Goal: Information Seeking & Learning: Learn about a topic

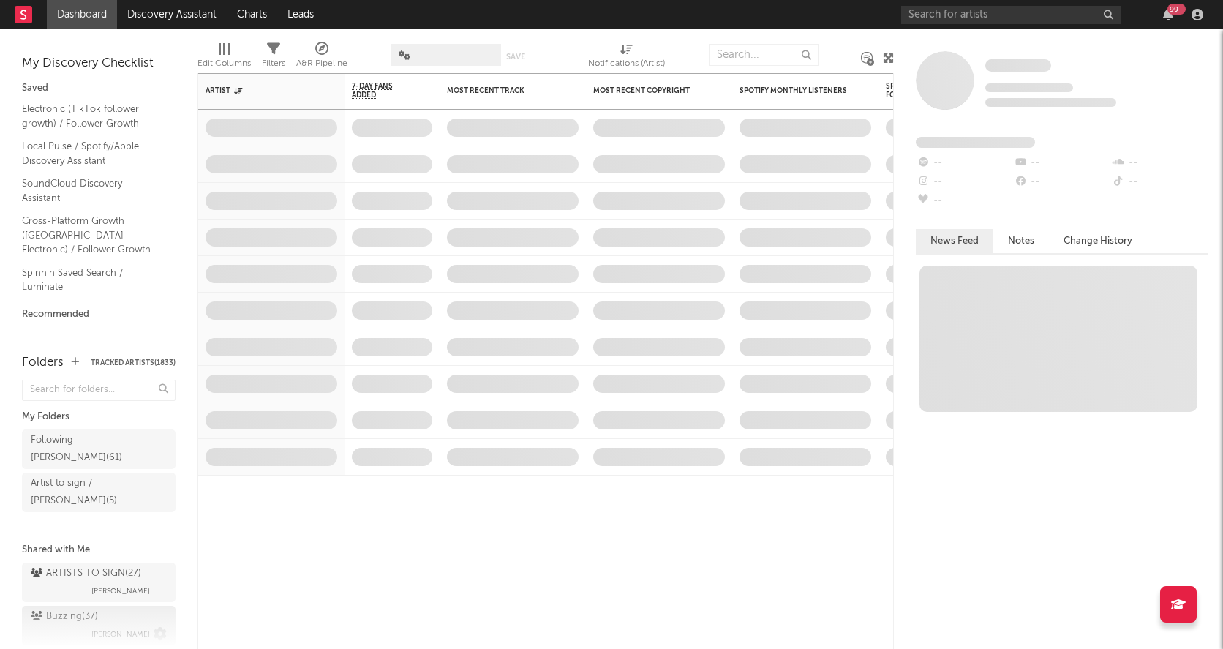
click at [59, 608] on div "Buzzing ( 37 )" at bounding box center [64, 617] width 67 height 18
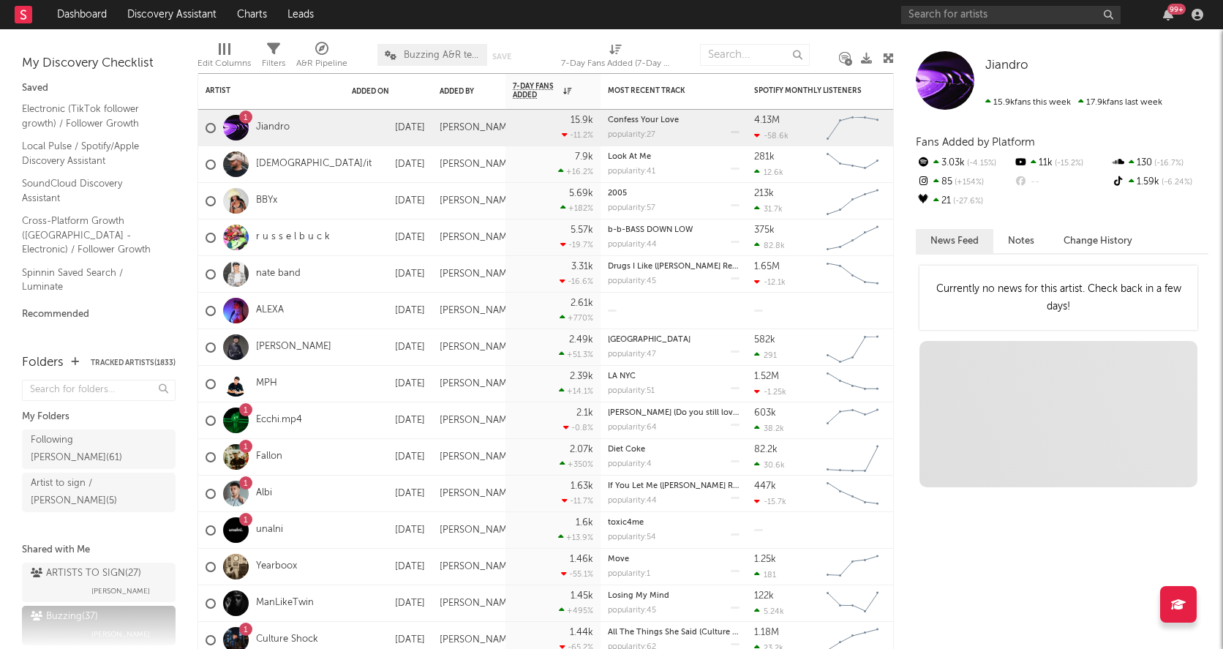
scroll to position [47, 0]
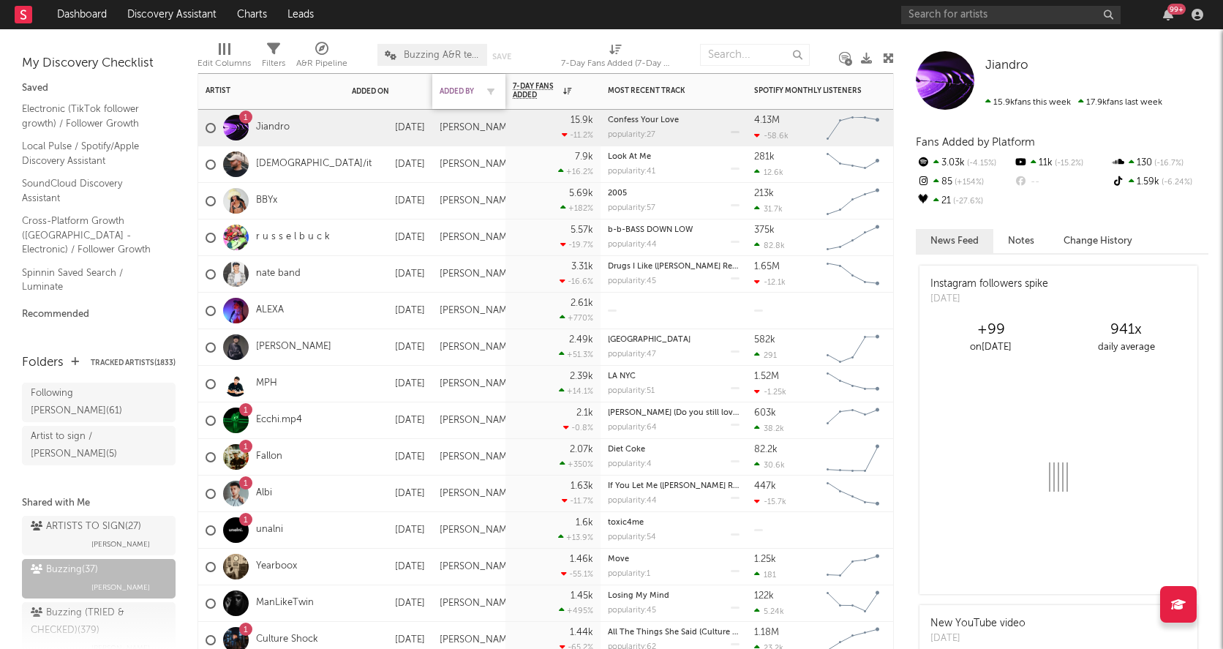
click at [454, 87] on div "Added By" at bounding box center [458, 91] width 37 height 9
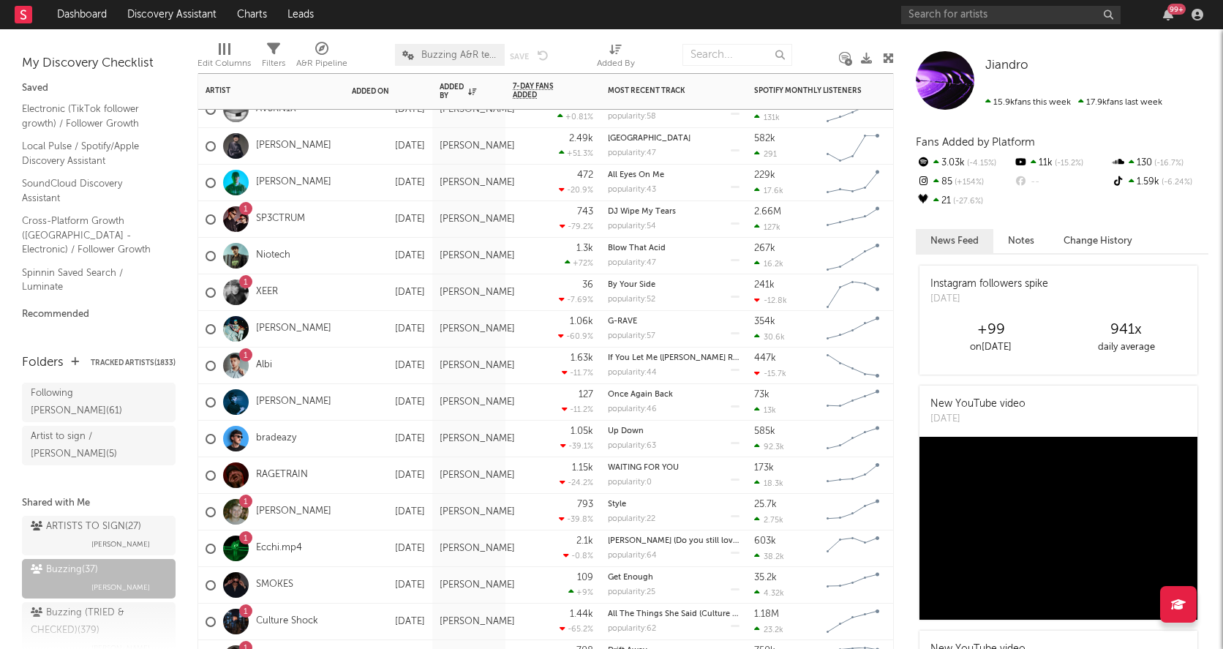
click at [293, 514] on link "[PERSON_NAME]" at bounding box center [293, 512] width 75 height 12
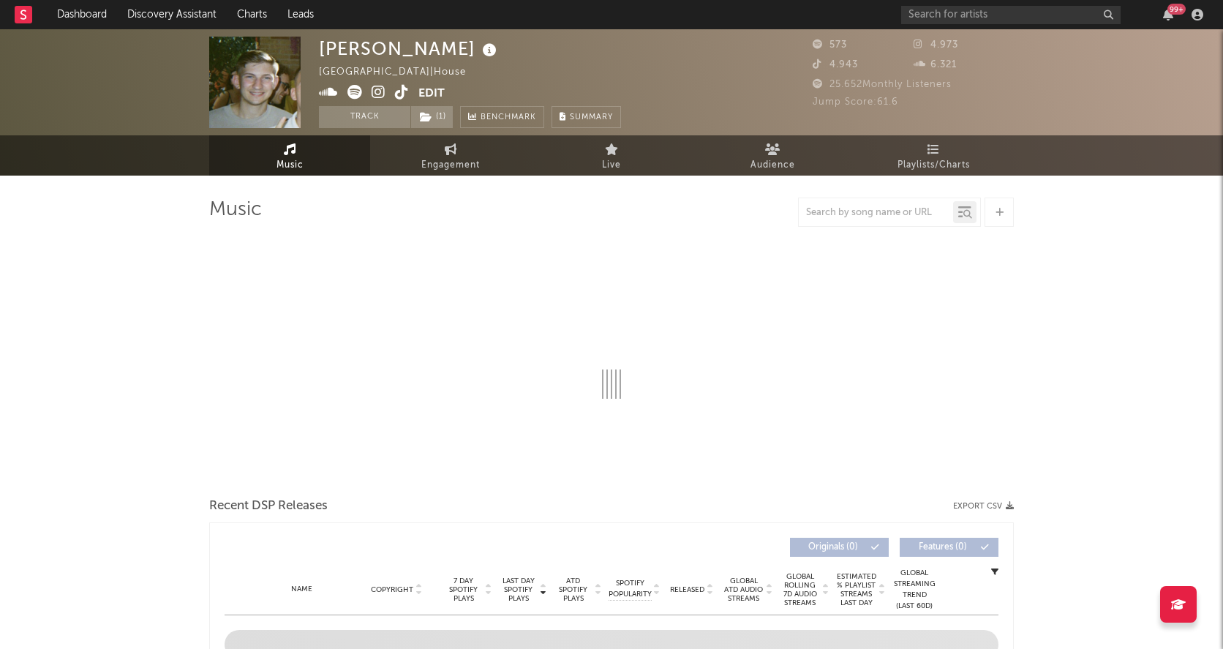
select select "6m"
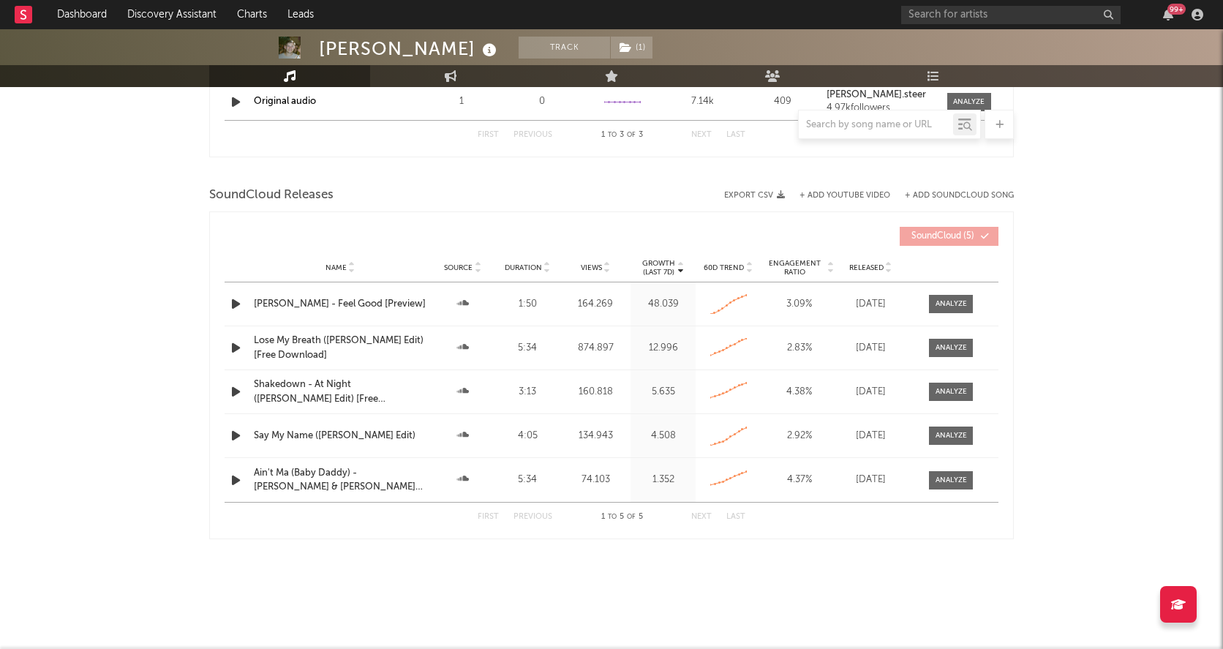
scroll to position [1253, 0]
click at [972, 307] on span at bounding box center [951, 305] width 44 height 18
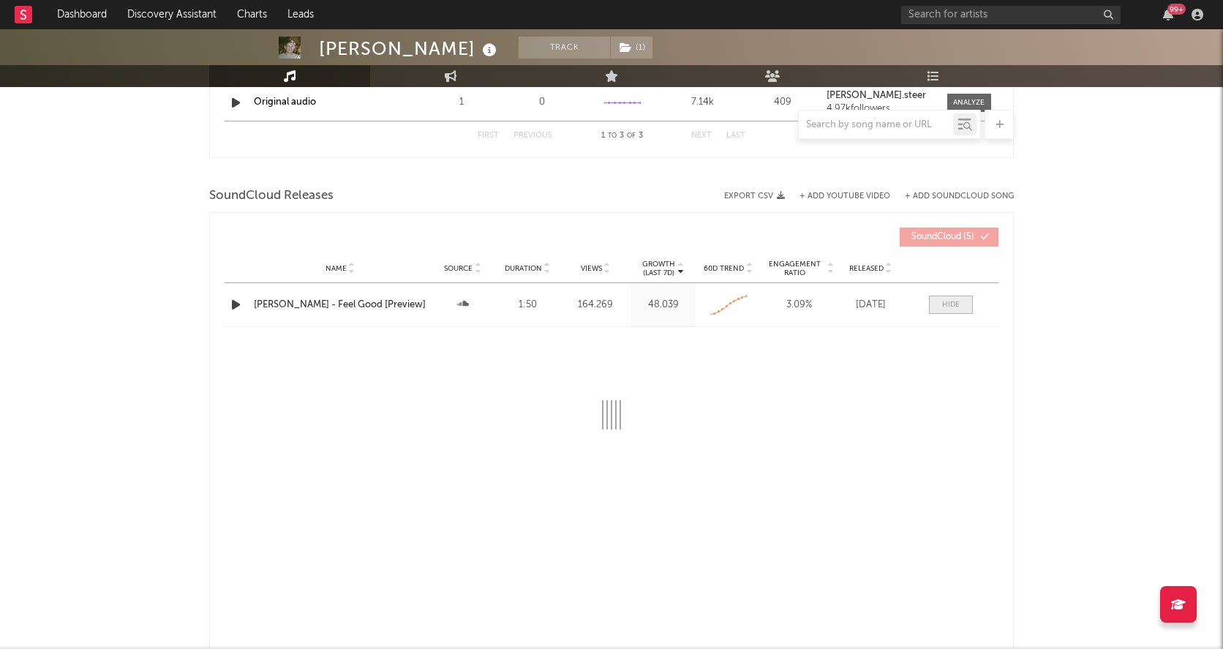
select select "All"
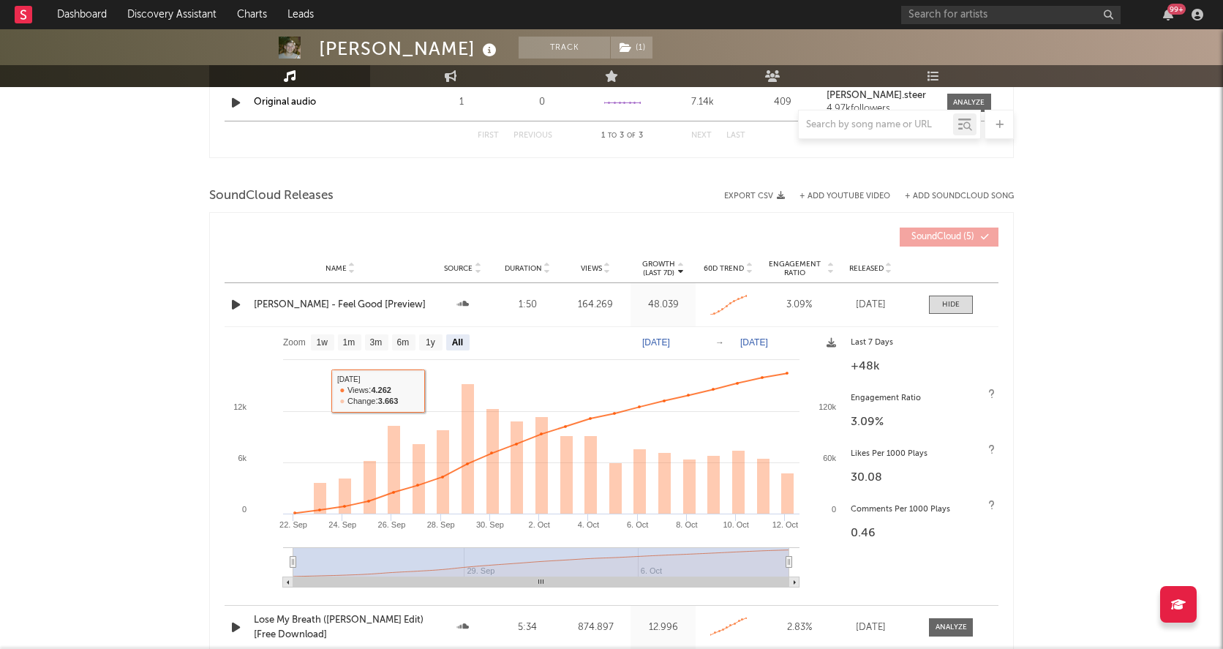
click at [228, 307] on icon "button" at bounding box center [235, 305] width 15 height 18
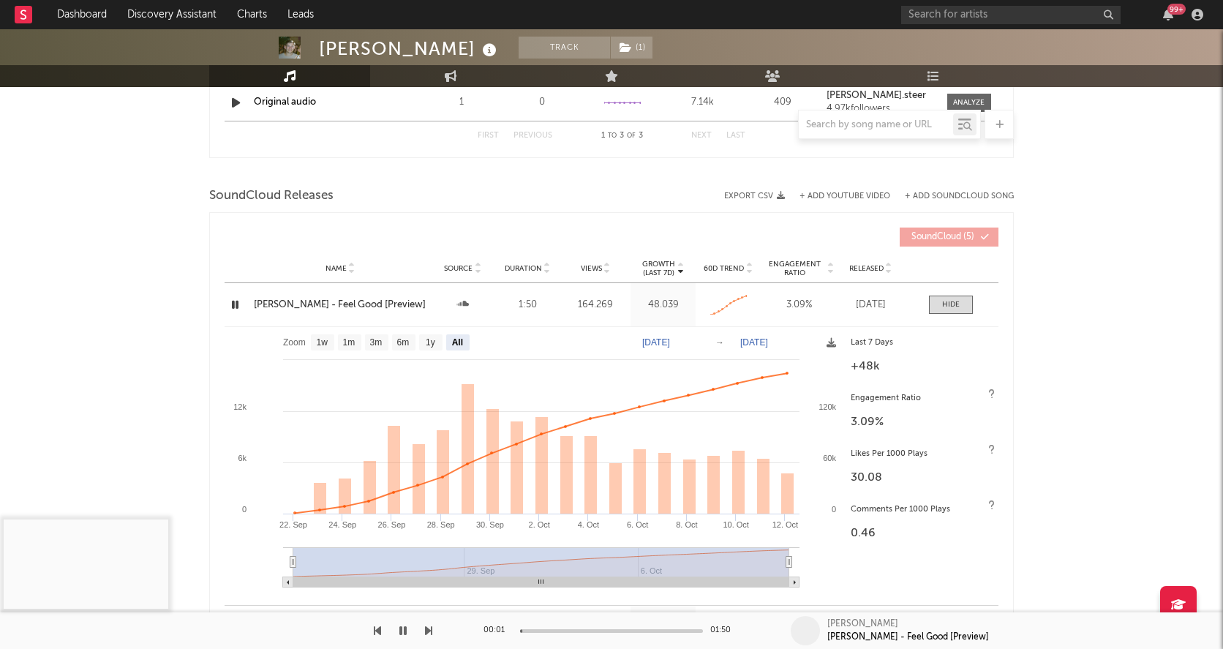
click at [232, 301] on icon "button" at bounding box center [235, 305] width 14 height 18
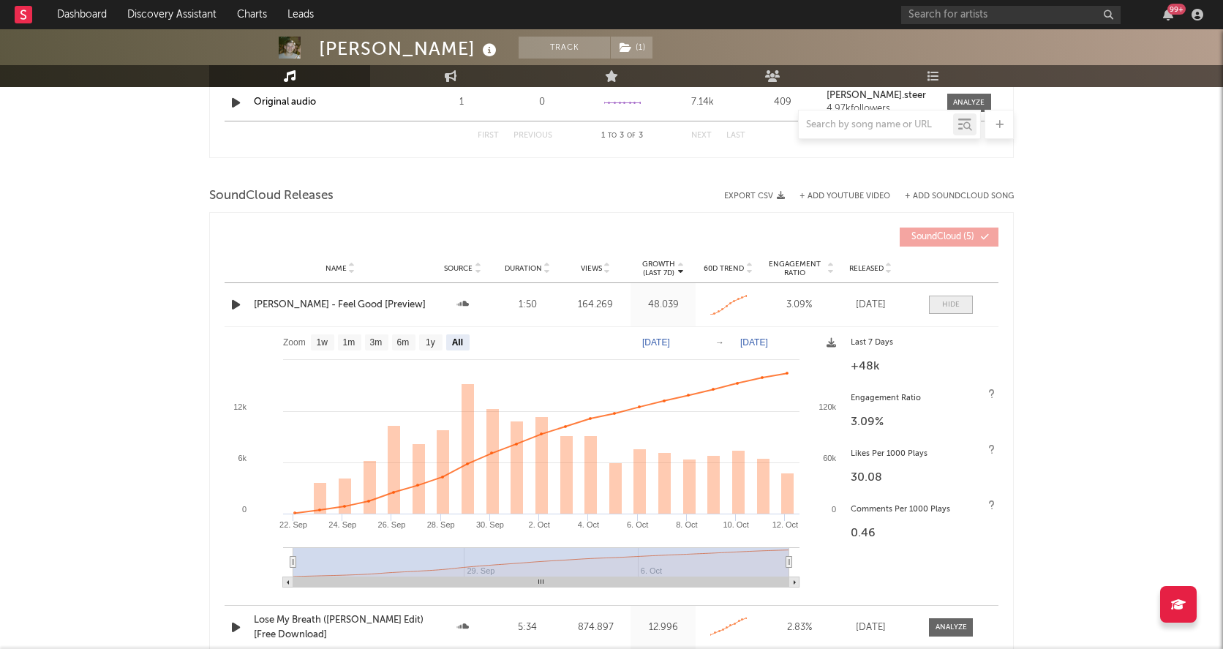
click at [956, 304] on div at bounding box center [951, 304] width 18 height 11
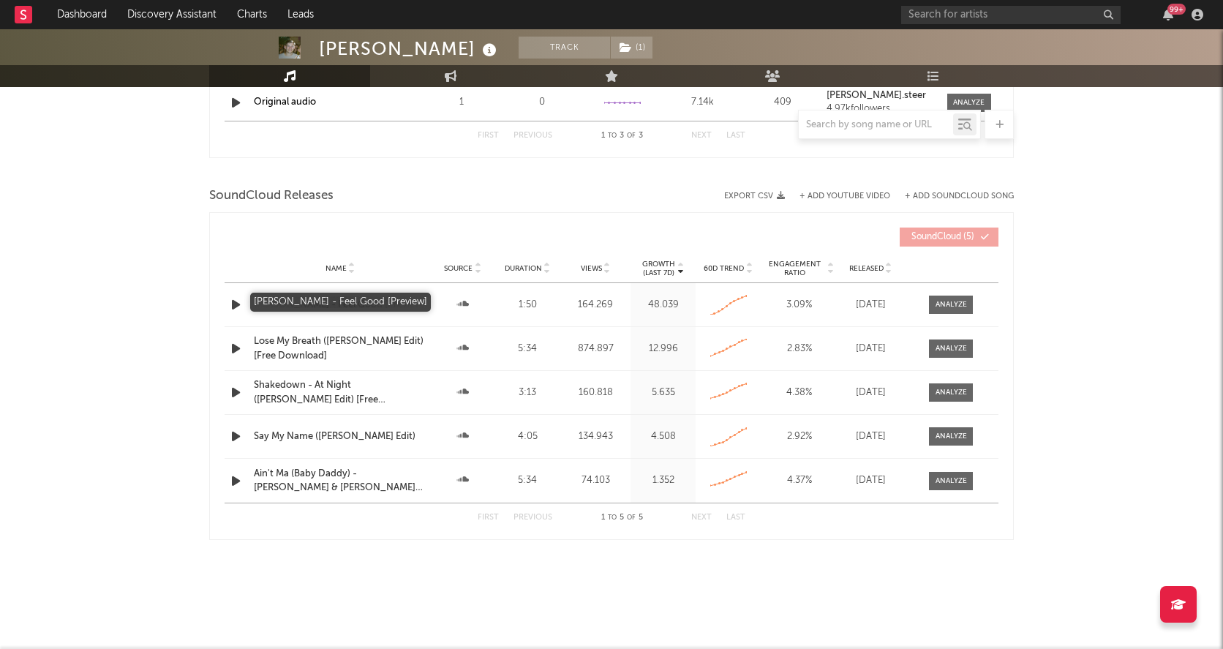
click at [320, 307] on div "[PERSON_NAME] - Feel Good [Preview]" at bounding box center [340, 305] width 173 height 15
